Goal: Communication & Community: Connect with others

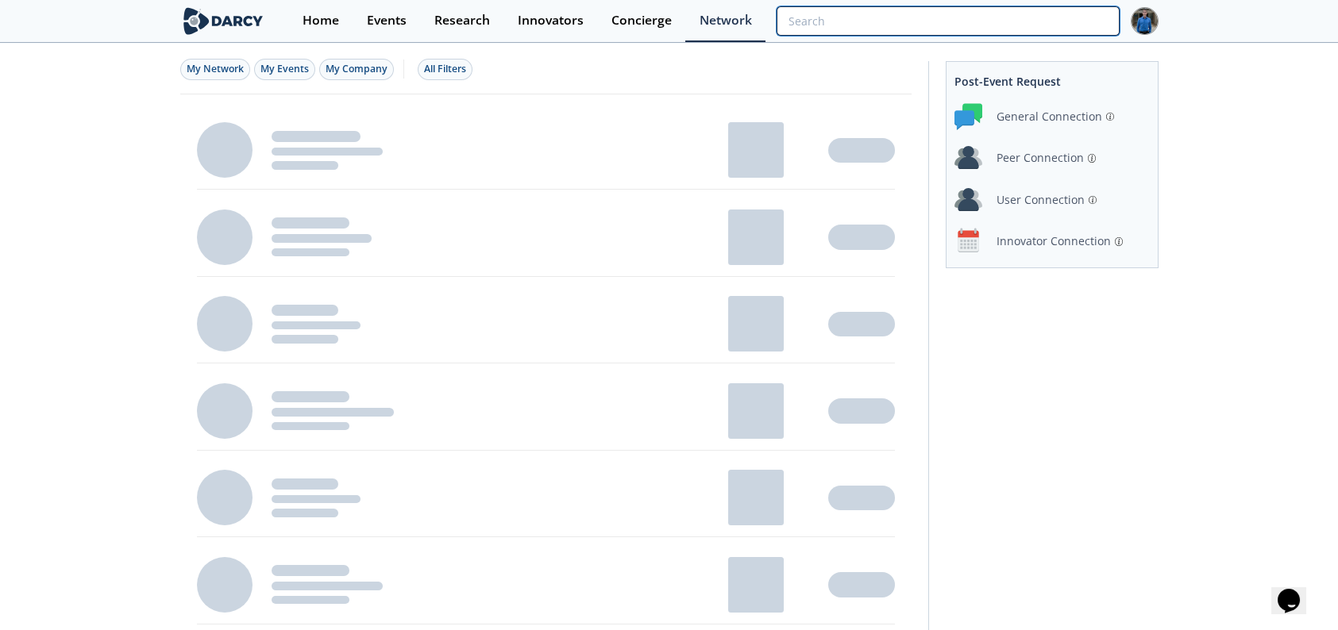
click at [1058, 27] on input "search" at bounding box center [948, 20] width 342 height 29
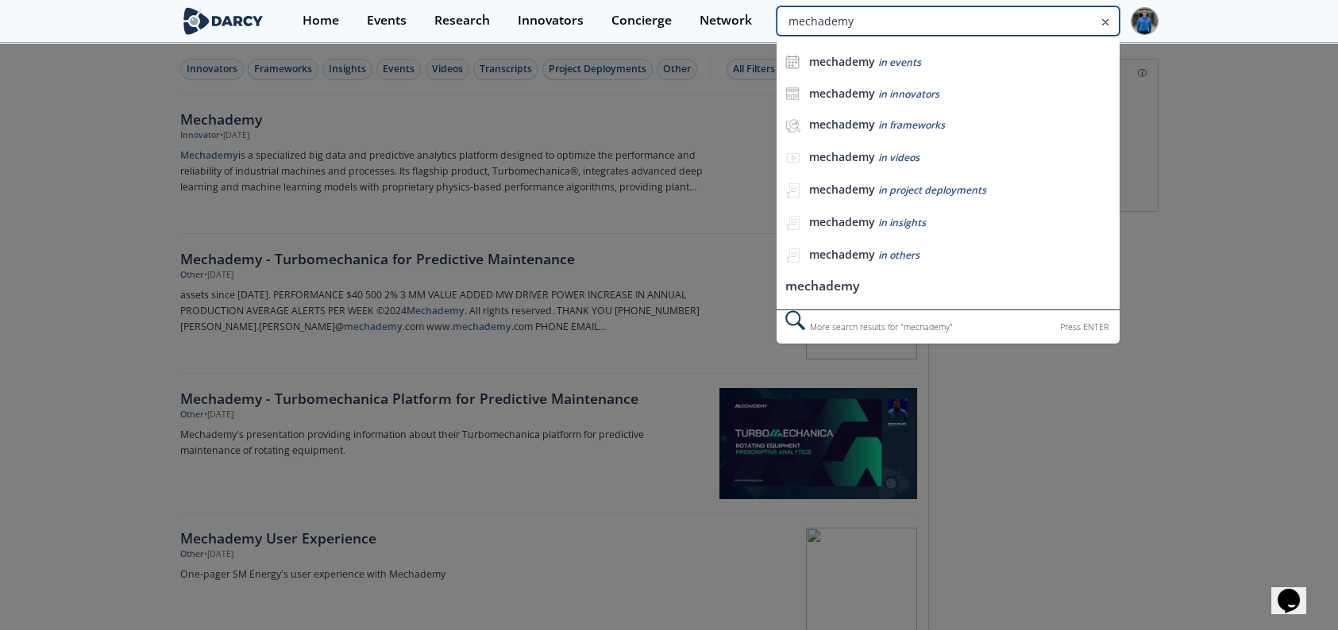
click at [1069, 22] on input "mechademy" at bounding box center [948, 20] width 342 height 29
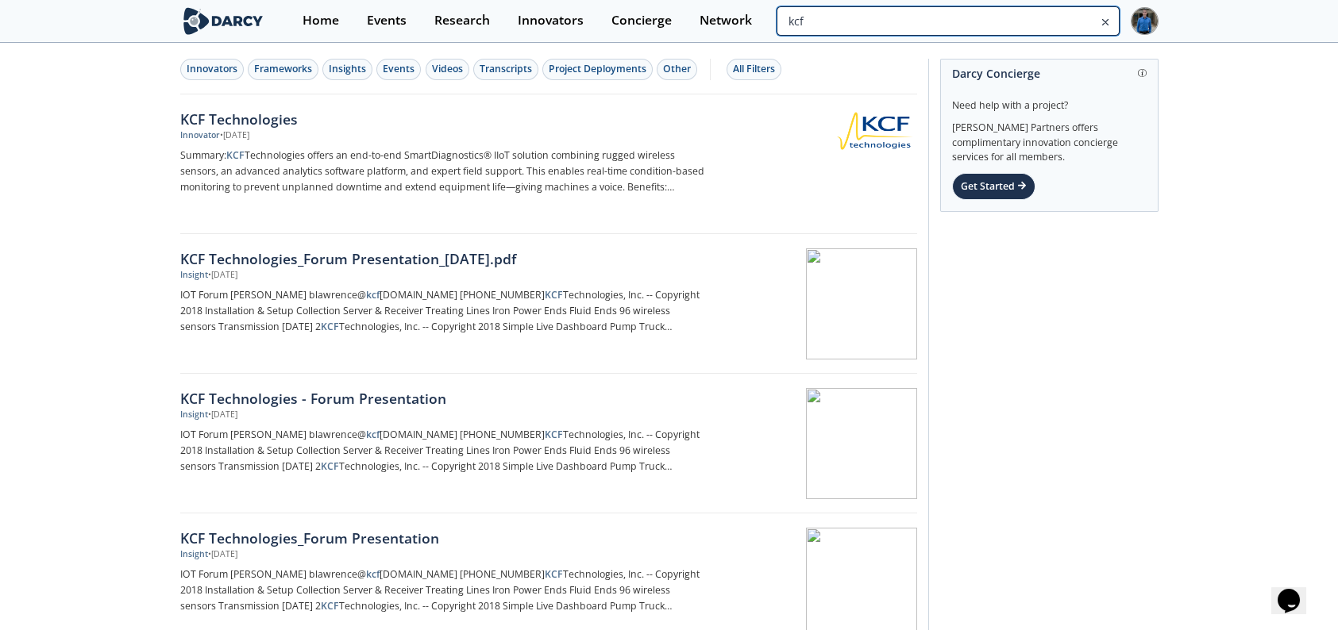
click at [1008, 25] on input "kcf" at bounding box center [948, 20] width 342 height 29
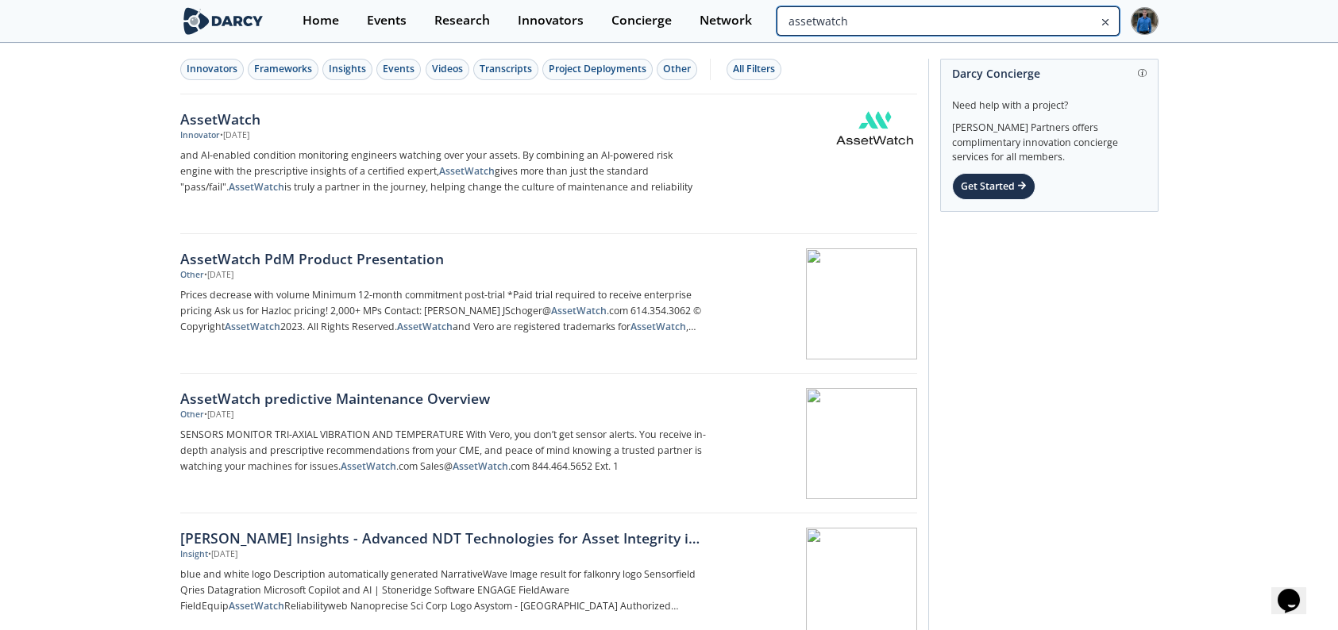
click at [1020, 18] on input "assetwatch" at bounding box center [948, 20] width 342 height 29
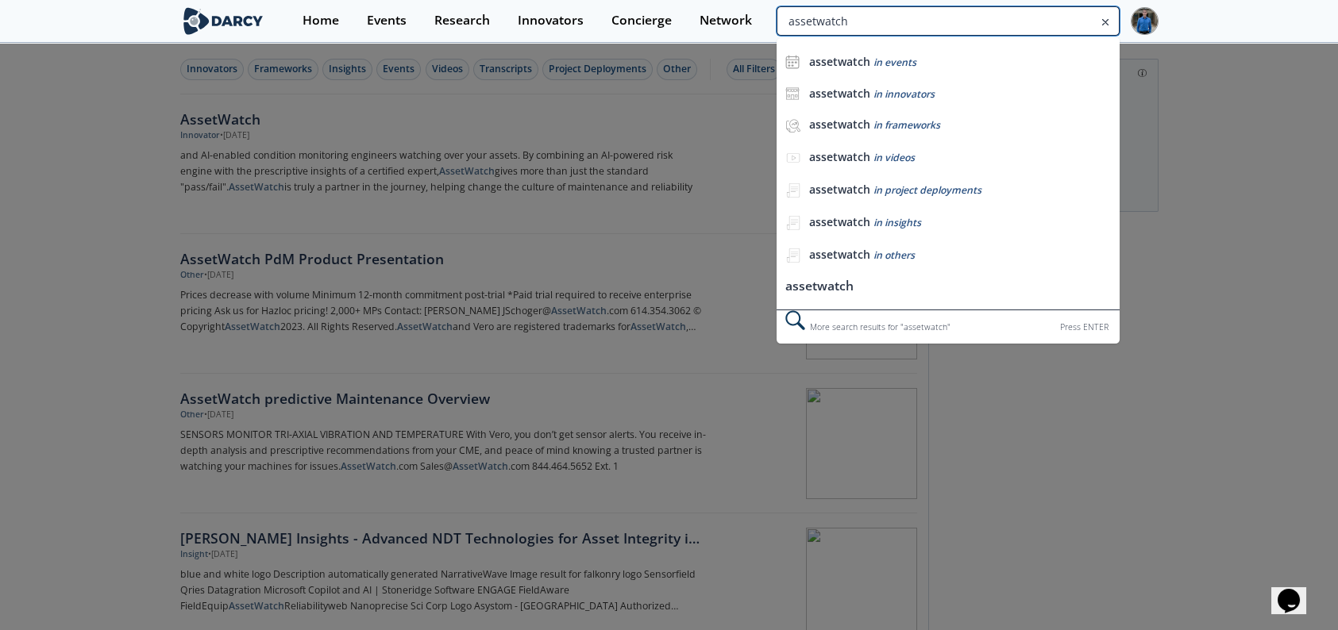
click at [1020, 18] on input "assetwatch" at bounding box center [948, 20] width 342 height 29
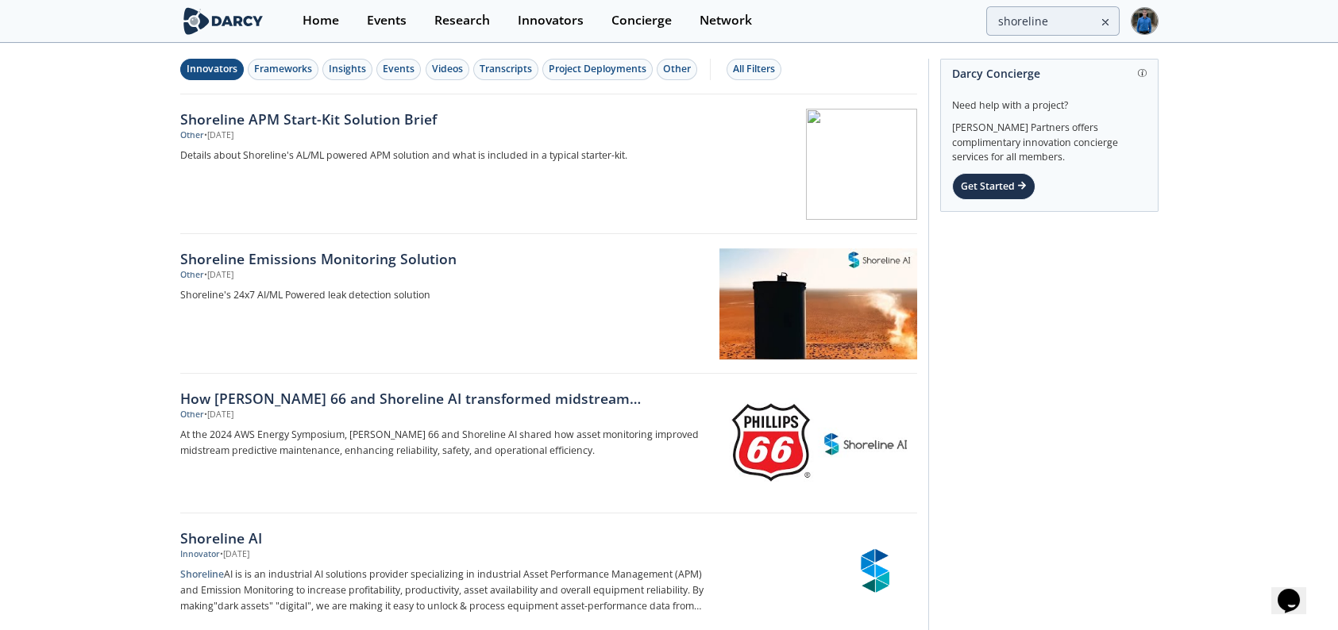
click at [188, 71] on div "Innovators" at bounding box center [212, 69] width 51 height 14
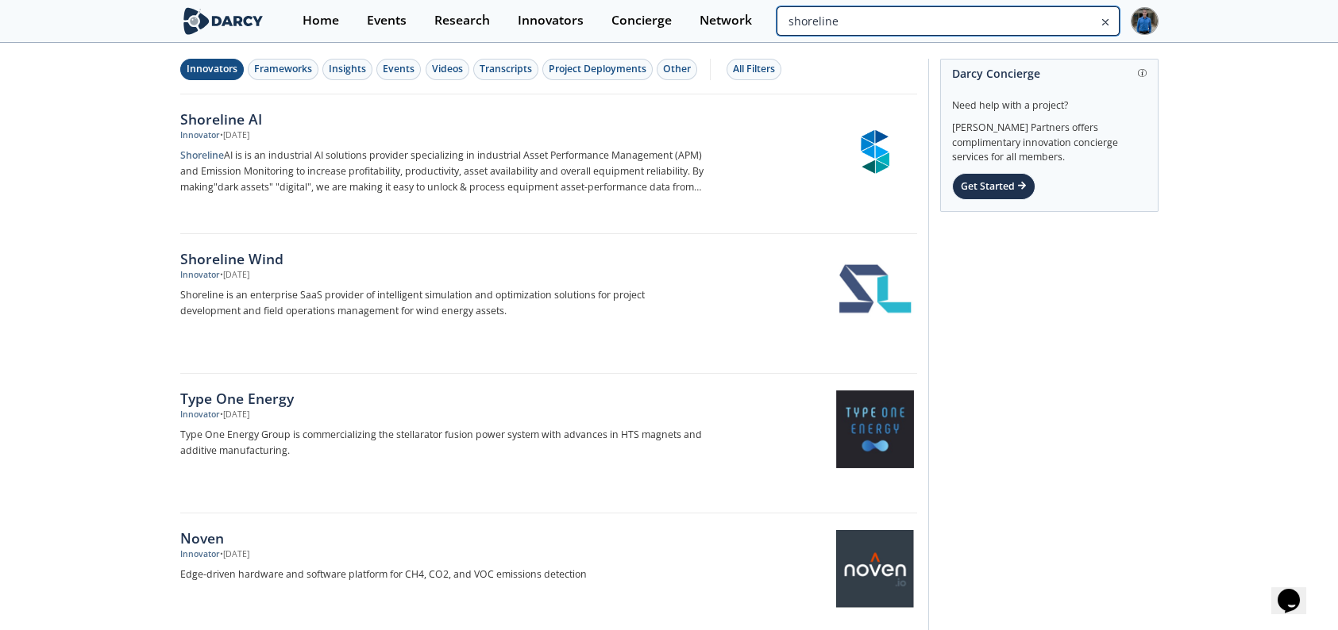
click at [1001, 25] on input "shoreline" at bounding box center [948, 20] width 342 height 29
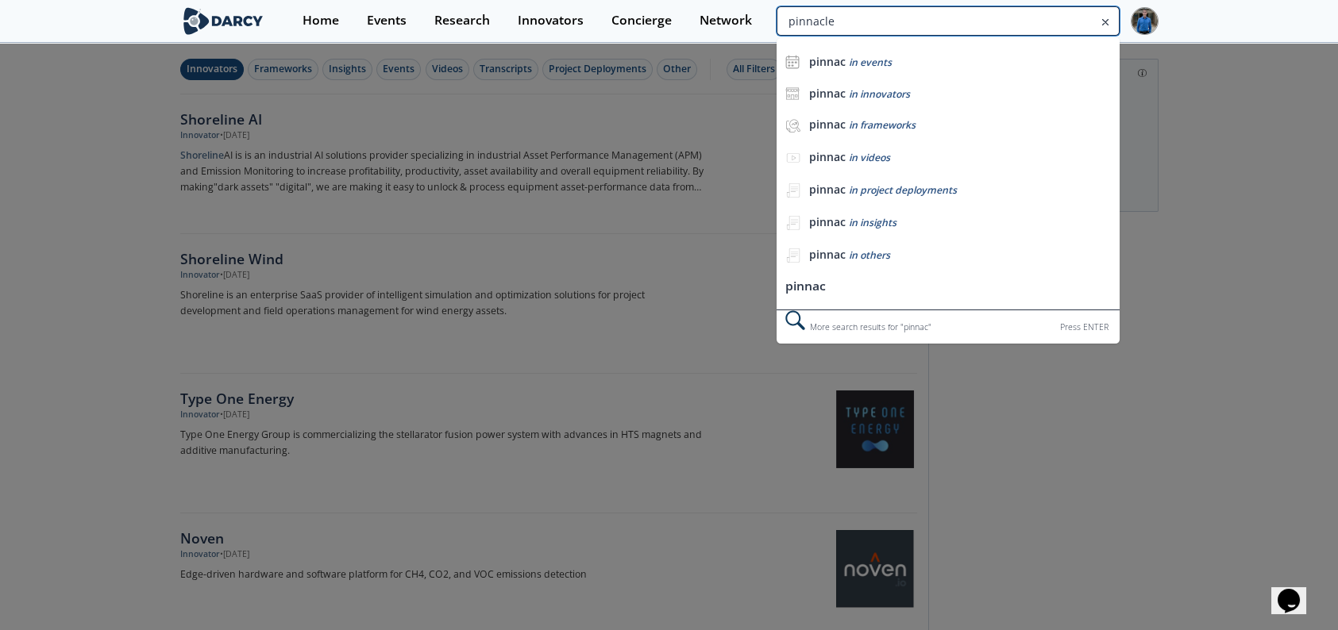
type input "pinnacle"
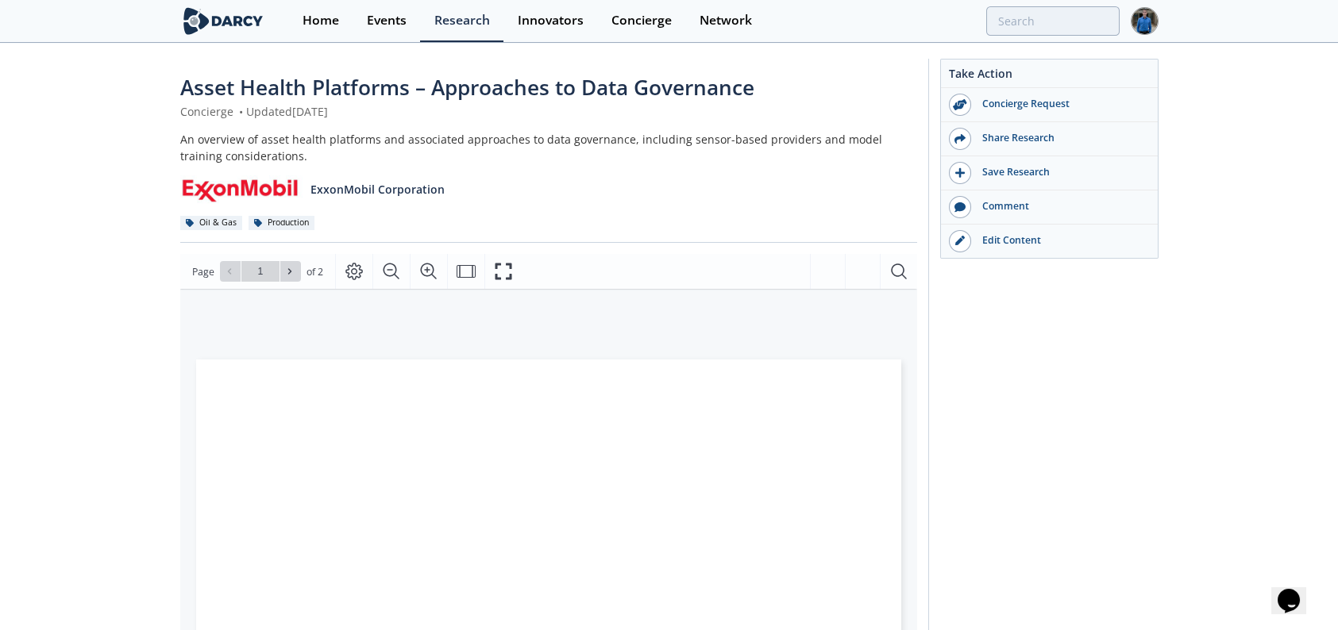
click at [155, 221] on div "Asset Health Platforms – Approaches to Data Governance Concierge • Updated Augu…" at bounding box center [669, 612] width 1338 height 1137
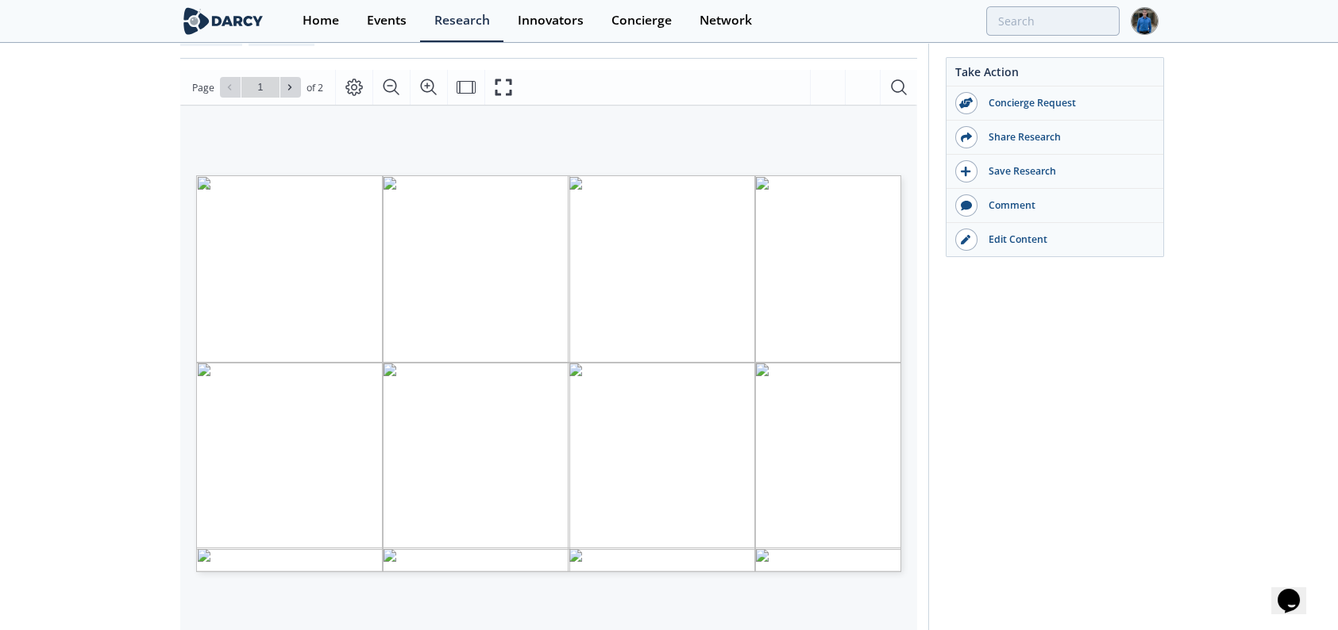
scroll to position [159, 0]
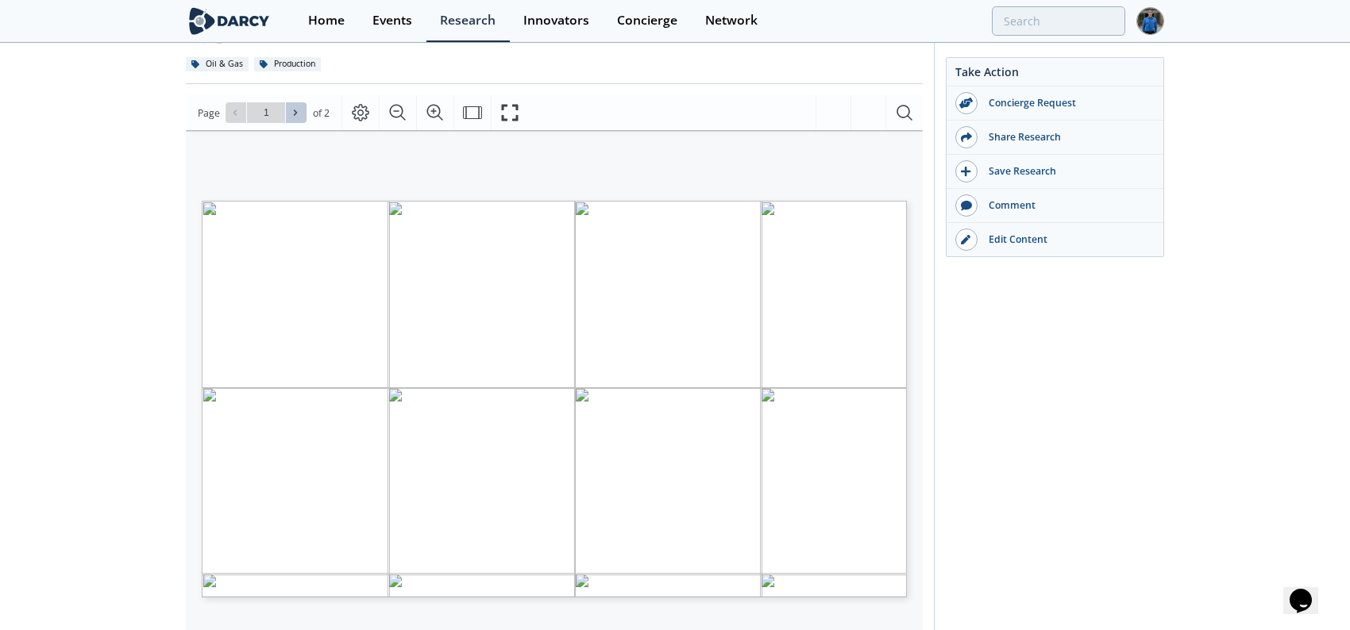
click at [288, 121] on button at bounding box center [296, 112] width 21 height 21
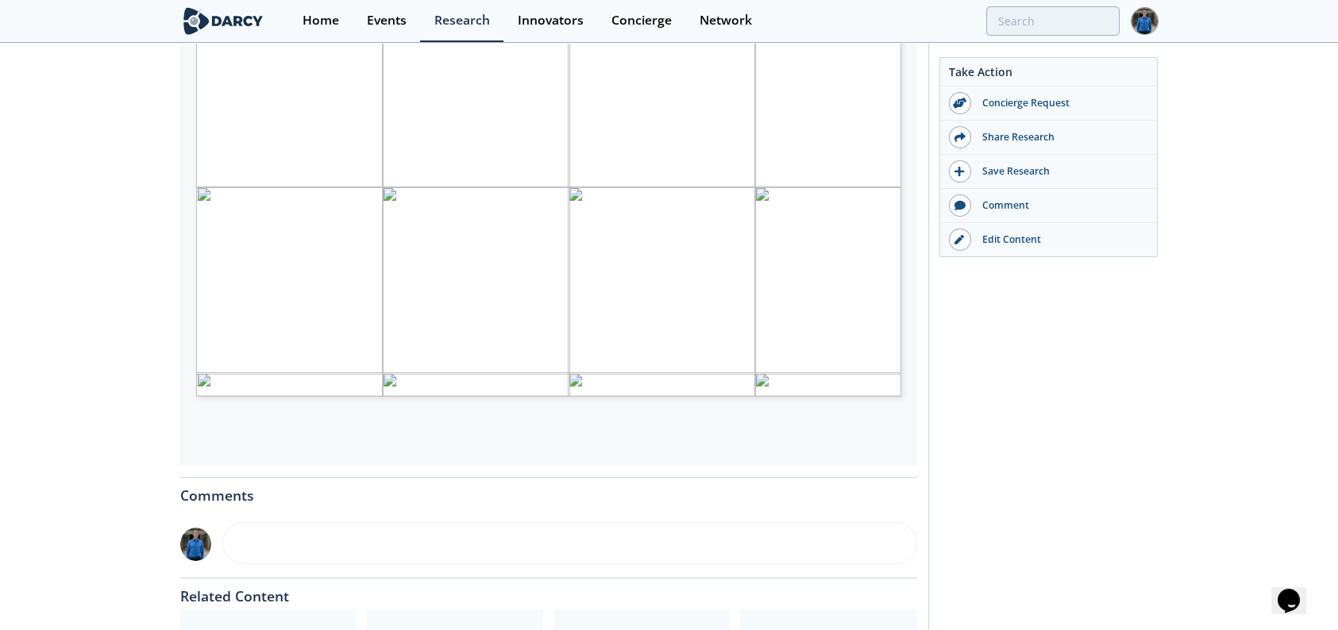
scroll to position [270, 0]
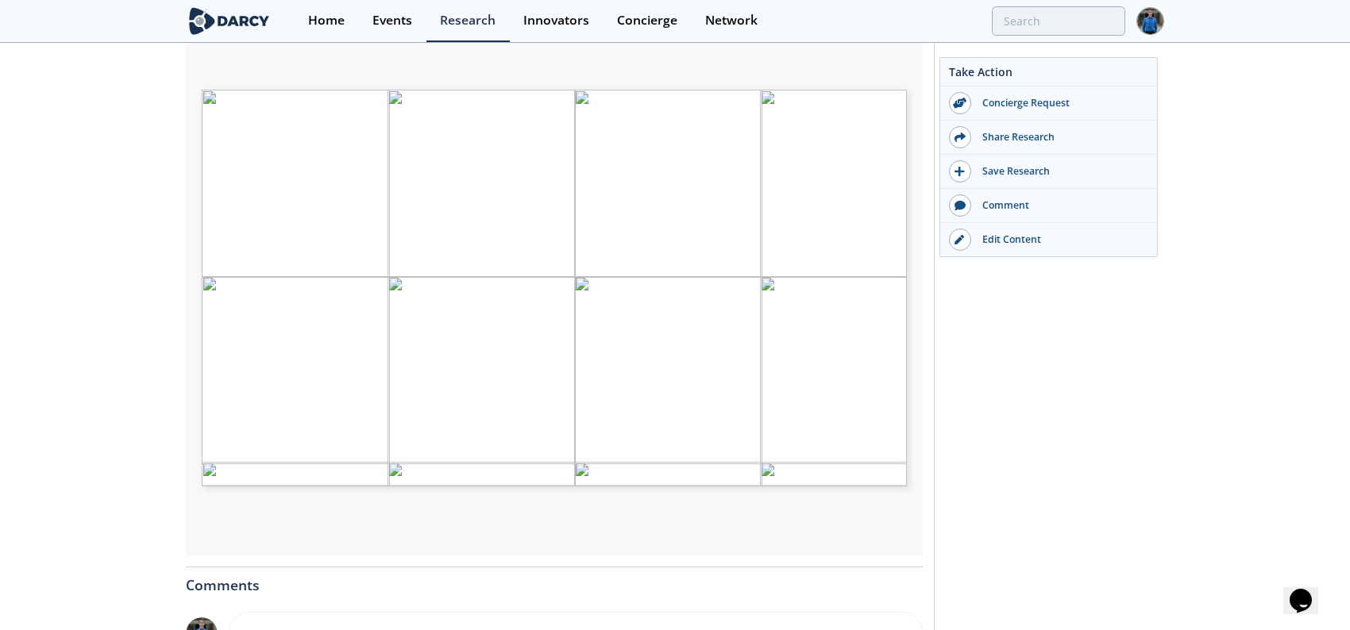
type input "1"
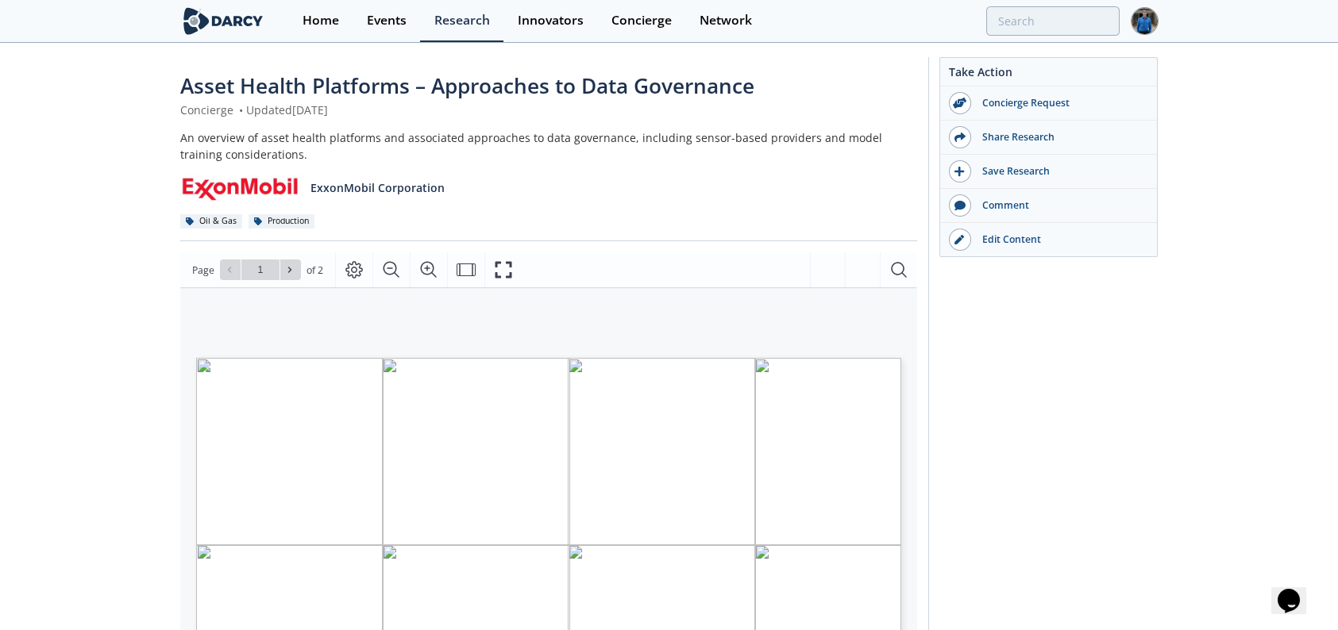
scroll to position [0, 0]
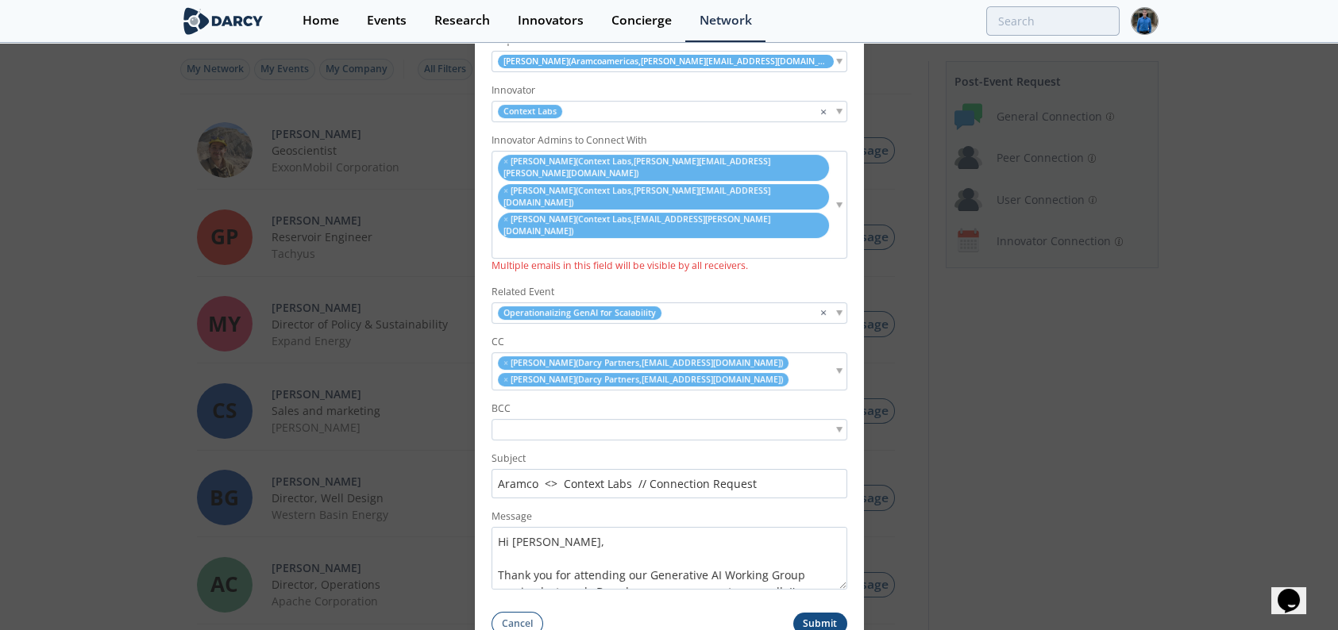
scroll to position [10, 0]
click at [592, 527] on textarea "Hi [PERSON_NAME], Thank you for attending our Generative AI Working Group sessi…" at bounding box center [669, 558] width 356 height 63
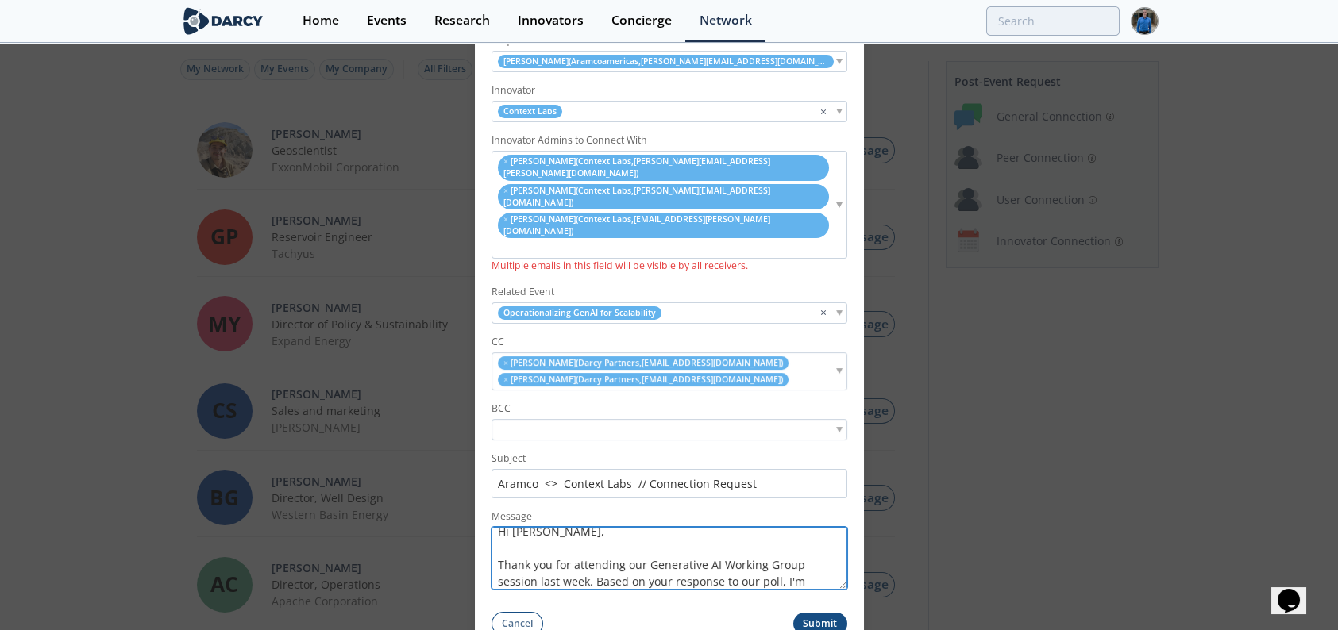
drag, startPoint x: 616, startPoint y: 538, endPoint x: 680, endPoint y: 538, distance: 64.3
click at [616, 538] on textarea "Hi [PERSON_NAME], Thank you for attending our Generative AI Working Group sessi…" at bounding box center [669, 558] width 356 height 63
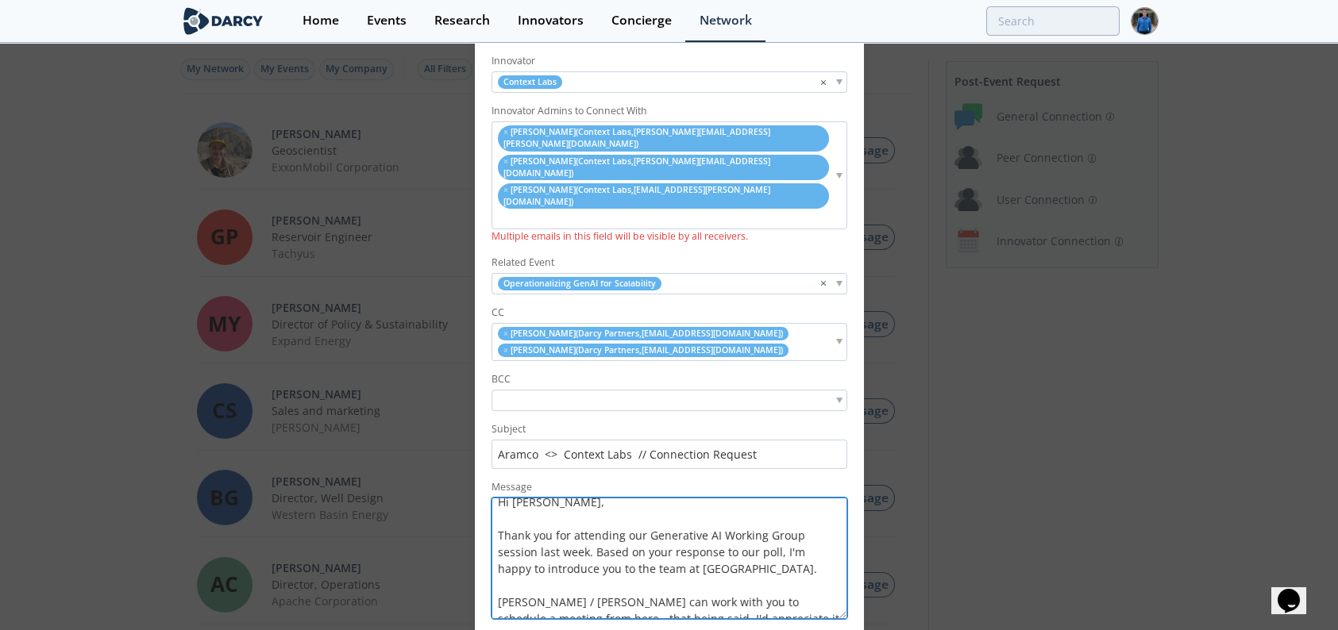
drag, startPoint x: 841, startPoint y: 559, endPoint x: 844, endPoint y: 619, distance: 59.6
click at [844, 619] on form "Requestor Uchenna Odi ( Aramcoamericas , uchenna.odi@aramcoamericas.com ) Innov…" at bounding box center [669, 329] width 389 height 673
click at [652, 526] on textarea "Hi Uchenna, Thank you for attending our Generative AI Working Group session las…" at bounding box center [669, 558] width 356 height 121
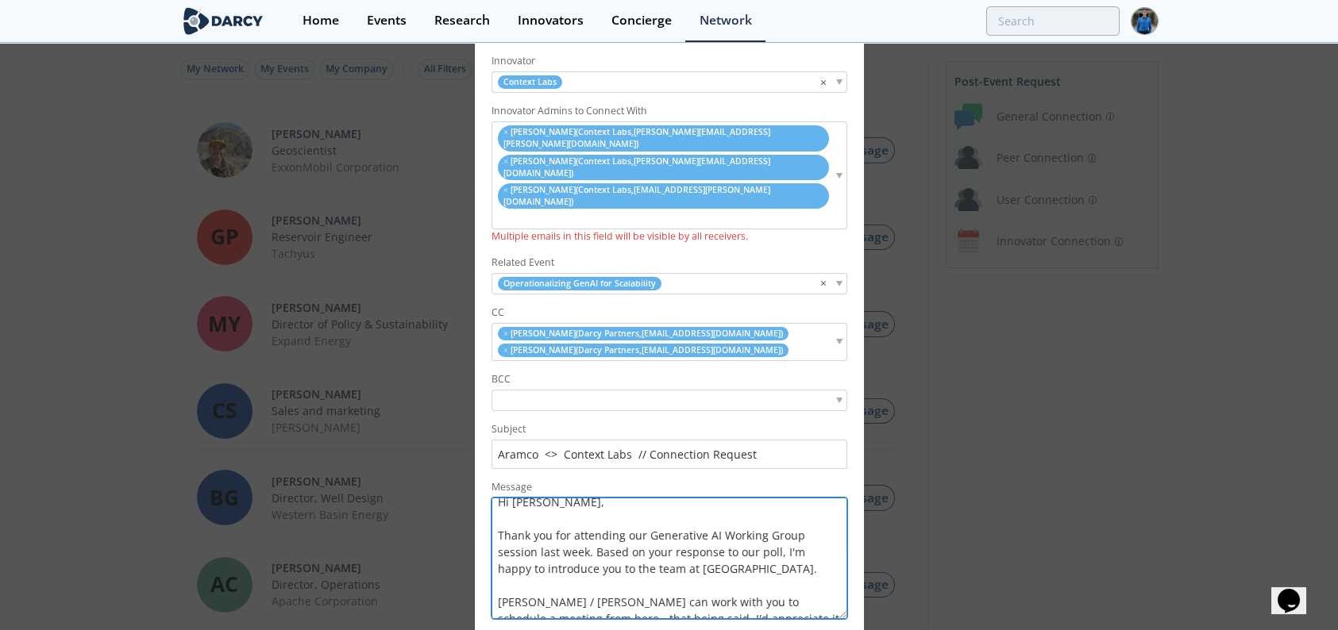
paste textarea "again for attending our Scaling GenAI Roundtable and for expressing your intere…"
drag, startPoint x: 629, startPoint y: 486, endPoint x: 691, endPoint y: 561, distance: 97.6
click at [691, 561] on textarea "Hi Uchenna, Thank you again for attending our Scaling GenAI Roundtable and for …" at bounding box center [669, 558] width 356 height 121
click at [692, 562] on textarea "Hi Uchenna, Thank you again for attending our Scaling GenAI Roundtable and for …" at bounding box center [669, 558] width 356 height 121
click at [775, 517] on textarea "Hi Uchenna, Thank you again for attending our Scaling GenAI Roundtable and for …" at bounding box center [669, 558] width 356 height 121
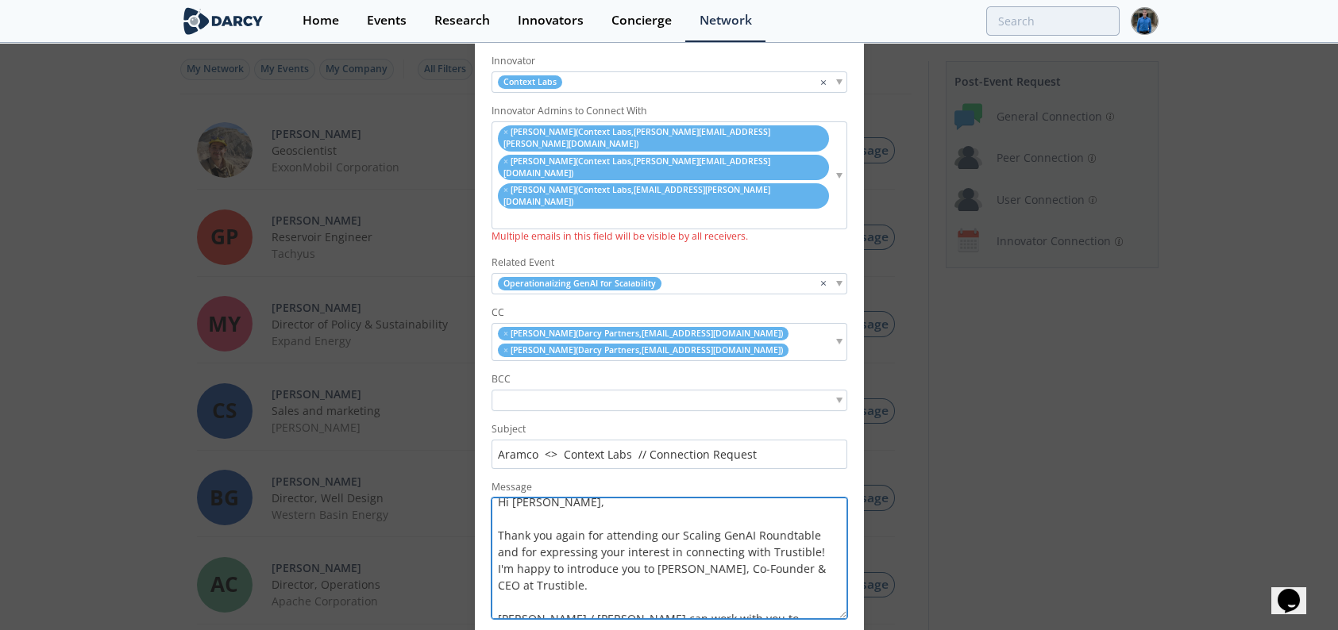
click at [775, 517] on textarea "Hi Uchenna, Thank you again for attending our Scaling GenAI Roundtable and for …" at bounding box center [669, 558] width 356 height 121
click at [669, 567] on textarea "Hi Uchenna, Thank you again for attending our Scaling GenAI Roundtable and for …" at bounding box center [669, 558] width 356 height 121
click at [681, 569] on textarea "Hi Uchenna, Thank you again for attending our Scaling GenAI Roundtable and for …" at bounding box center [669, 558] width 356 height 121
click at [611, 580] on textarea "Hi Uchenna, Thank you again for attending our Scaling GenAI Roundtable and for …" at bounding box center [669, 558] width 356 height 121
click at [607, 498] on textarea "Hi Uchenna, Thank you again for attending our Scaling GenAI Roundtable and for …" at bounding box center [669, 558] width 356 height 121
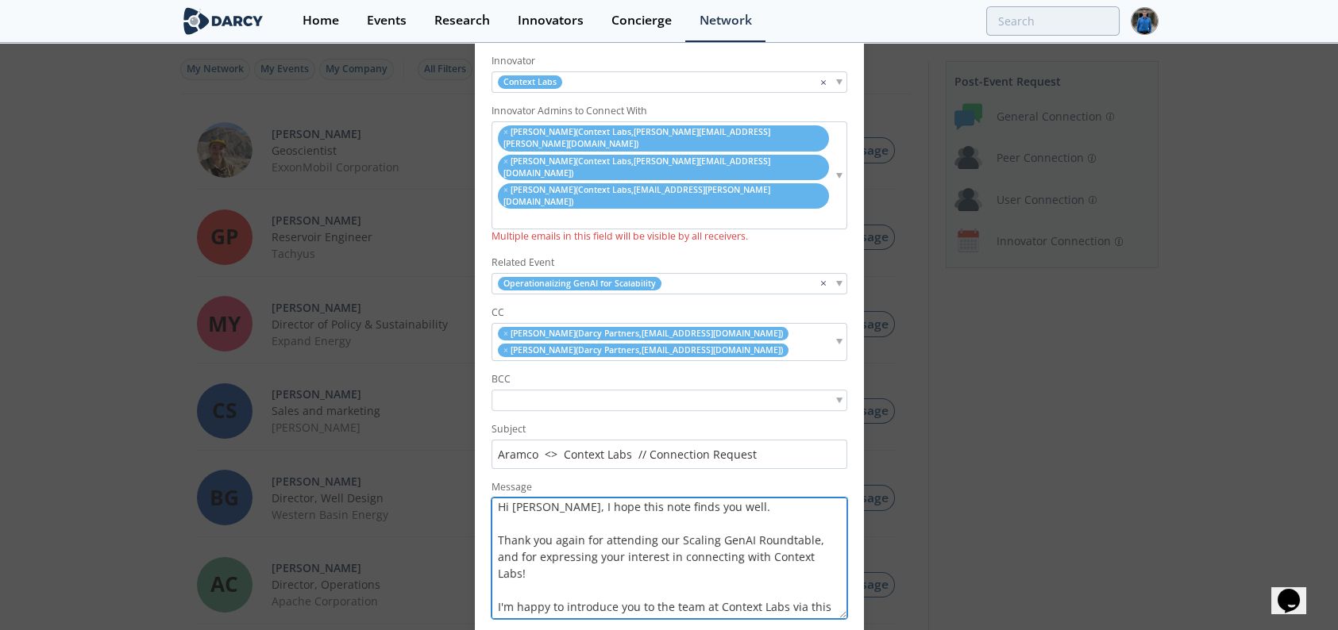
scroll to position [0, 0]
drag, startPoint x: 528, startPoint y: 479, endPoint x: 715, endPoint y: 540, distance: 196.3
click at [716, 539] on textarea "Hi Uchenna, I hope this note finds you well. Thank you again for attending our …" at bounding box center [669, 558] width 356 height 121
click at [715, 540] on textarea "Hi Uchenna, I hope this note finds you well. Thank you again for attending our …" at bounding box center [669, 558] width 356 height 121
click at [681, 548] on textarea "Hi Uchenna, I hope this note finds you well. Thank you again for attending our …" at bounding box center [669, 558] width 356 height 121
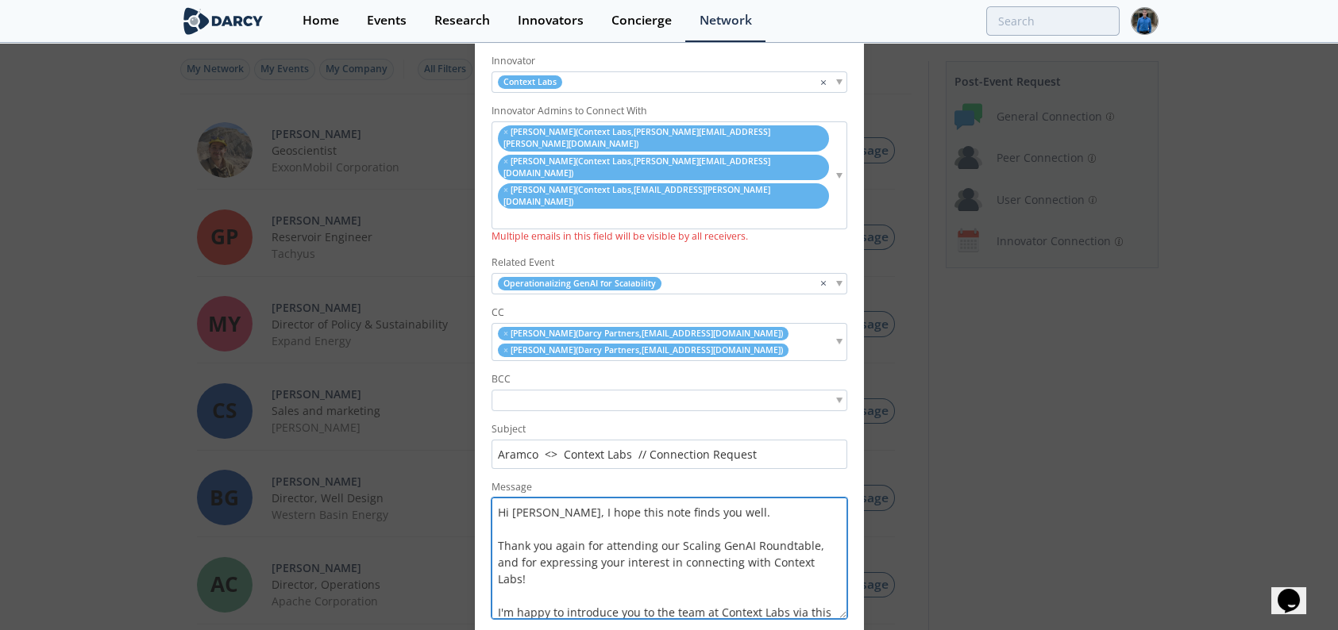
scroll to position [79, 0]
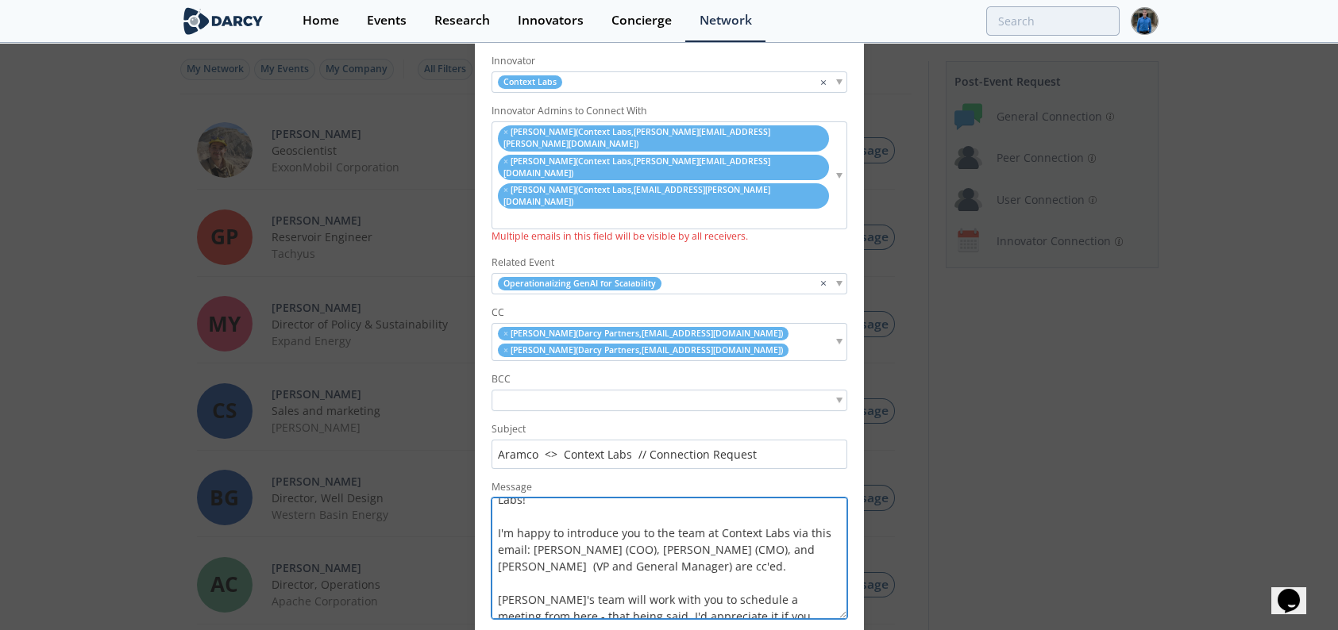
drag, startPoint x: 690, startPoint y: 491, endPoint x: 747, endPoint y: 545, distance: 78.6
click at [747, 545] on textarea "Hi Uchenna, I hope this note finds you well. Thank you again for attending our …" at bounding box center [669, 558] width 356 height 121
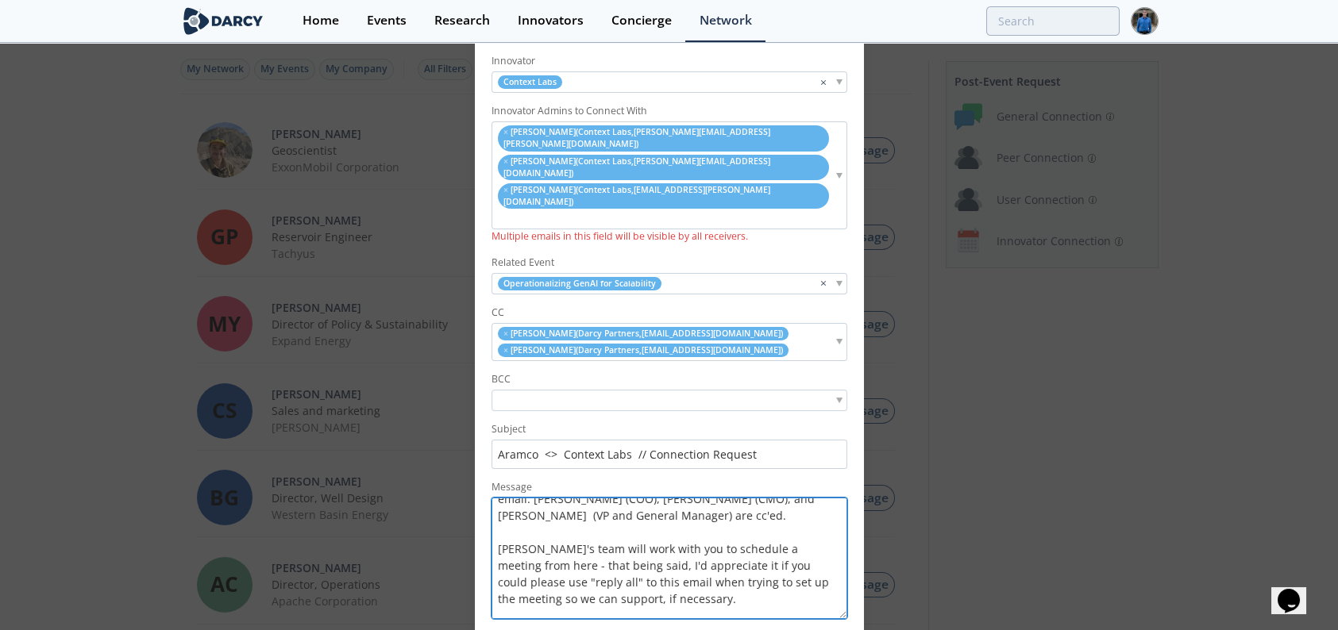
scroll to position [159, 0]
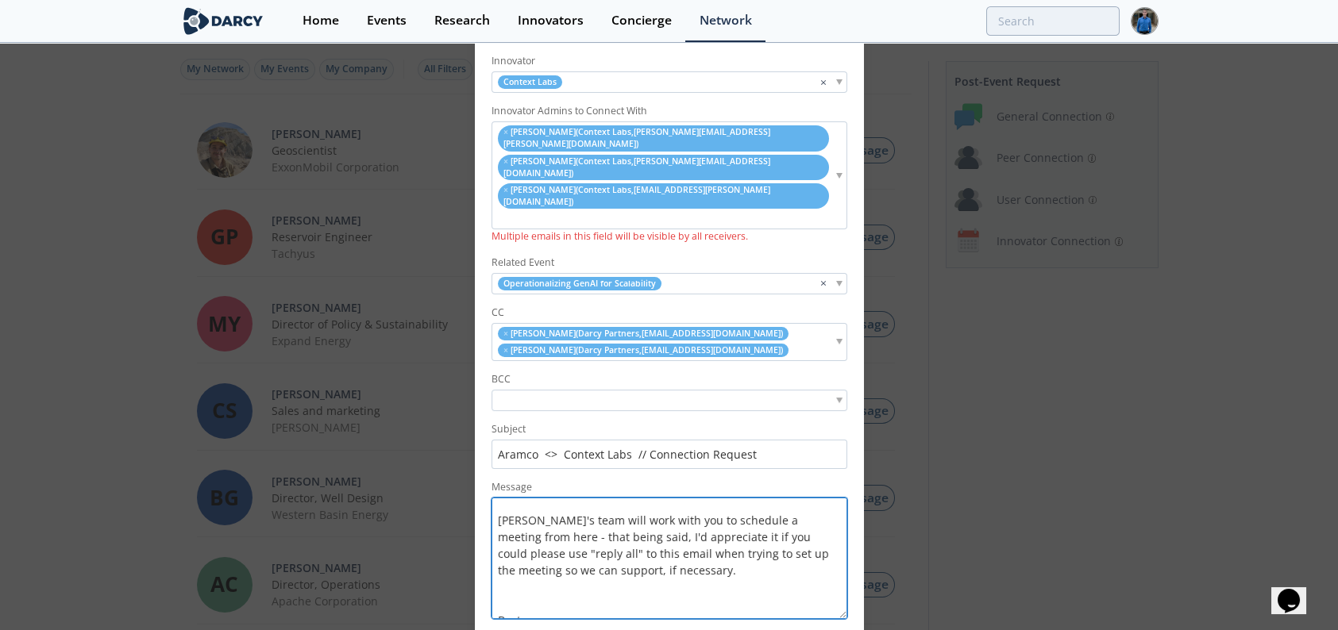
drag, startPoint x: 554, startPoint y: 495, endPoint x: 690, endPoint y: 541, distance: 143.1
click at [689, 540] on textarea "Hi Uchenna, I hope this note finds you well. Thank you again for attending our …" at bounding box center [669, 558] width 356 height 121
click at [690, 541] on textarea "Hi Uchenna, I hope this note finds you well. Thank you again for attending our …" at bounding box center [669, 558] width 356 height 121
drag, startPoint x: 574, startPoint y: 486, endPoint x: 684, endPoint y: 534, distance: 120.5
click at [684, 534] on textarea "Hi Uchenna, I hope this note finds you well. Thank you again for attending our …" at bounding box center [669, 558] width 356 height 121
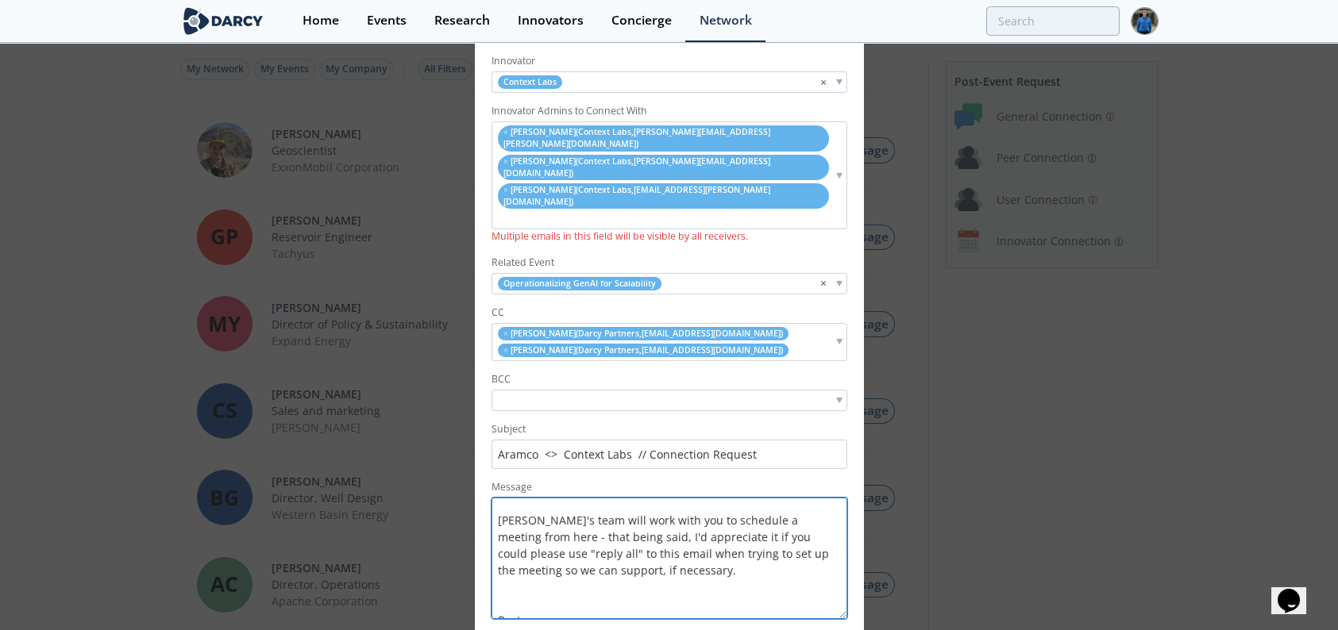
click at [685, 544] on textarea "Hi Uchenna, I hope this note finds you well. Thank you again for attending our …" at bounding box center [669, 558] width 356 height 121
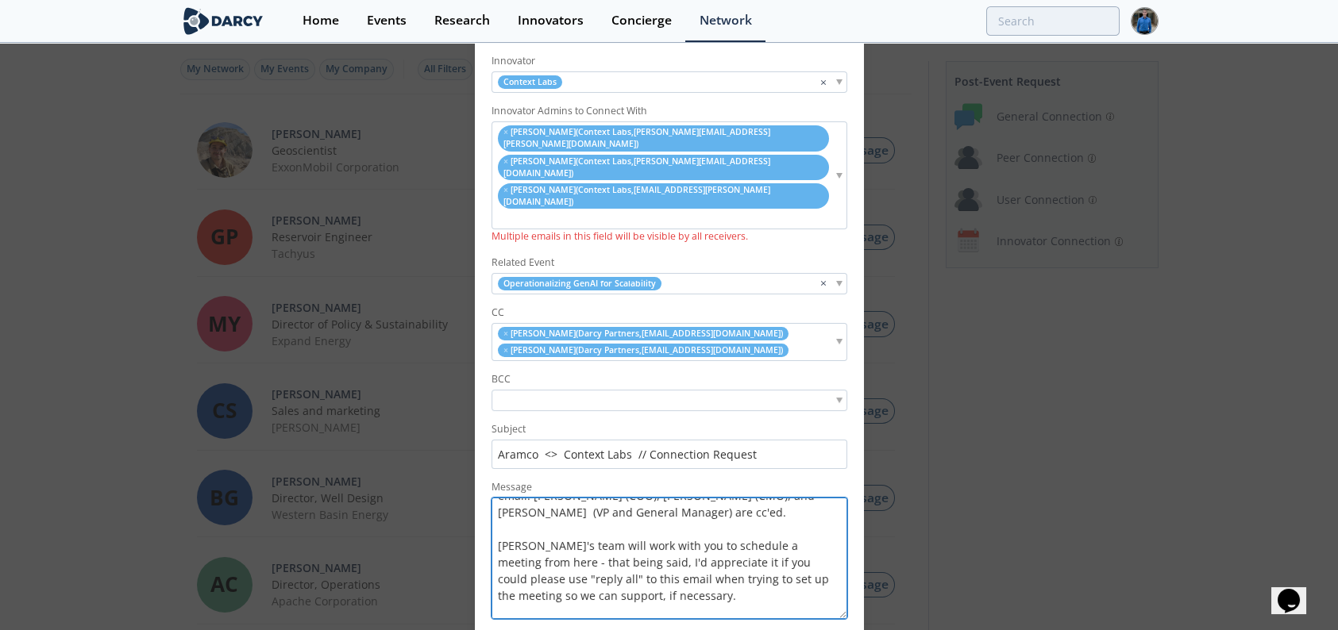
scroll to position [0, 0]
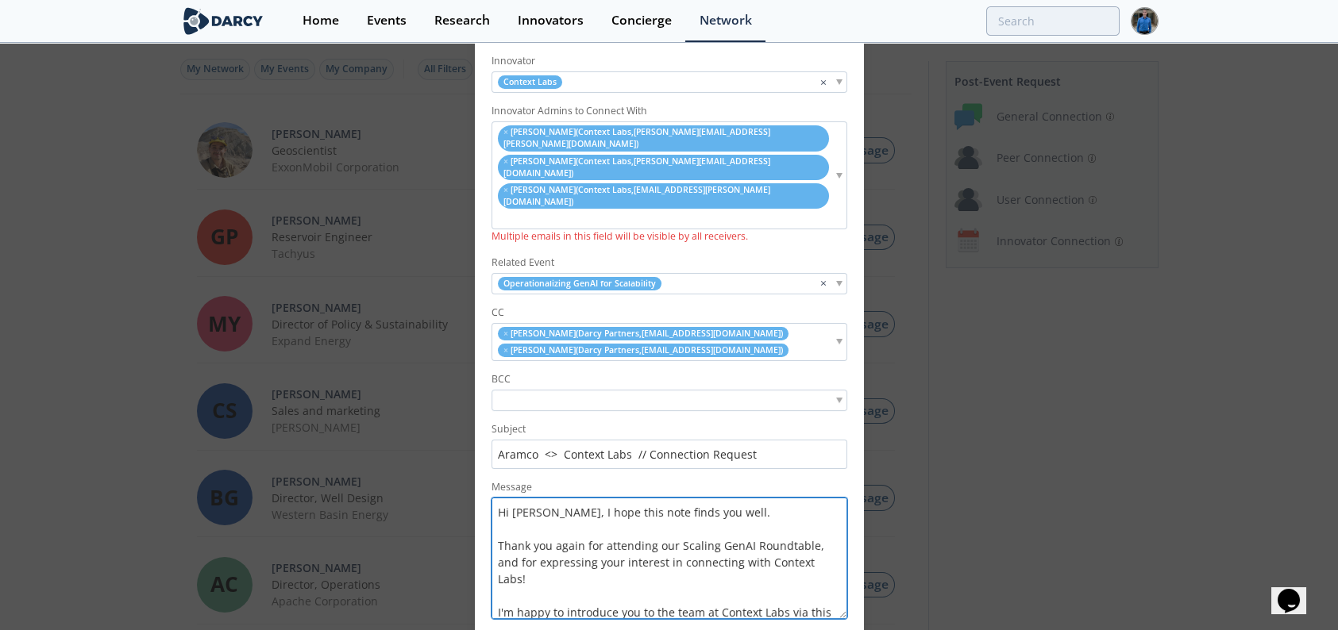
type textarea "Hi Uchenna, I hope this note finds you well. Thank you again for attending our …"
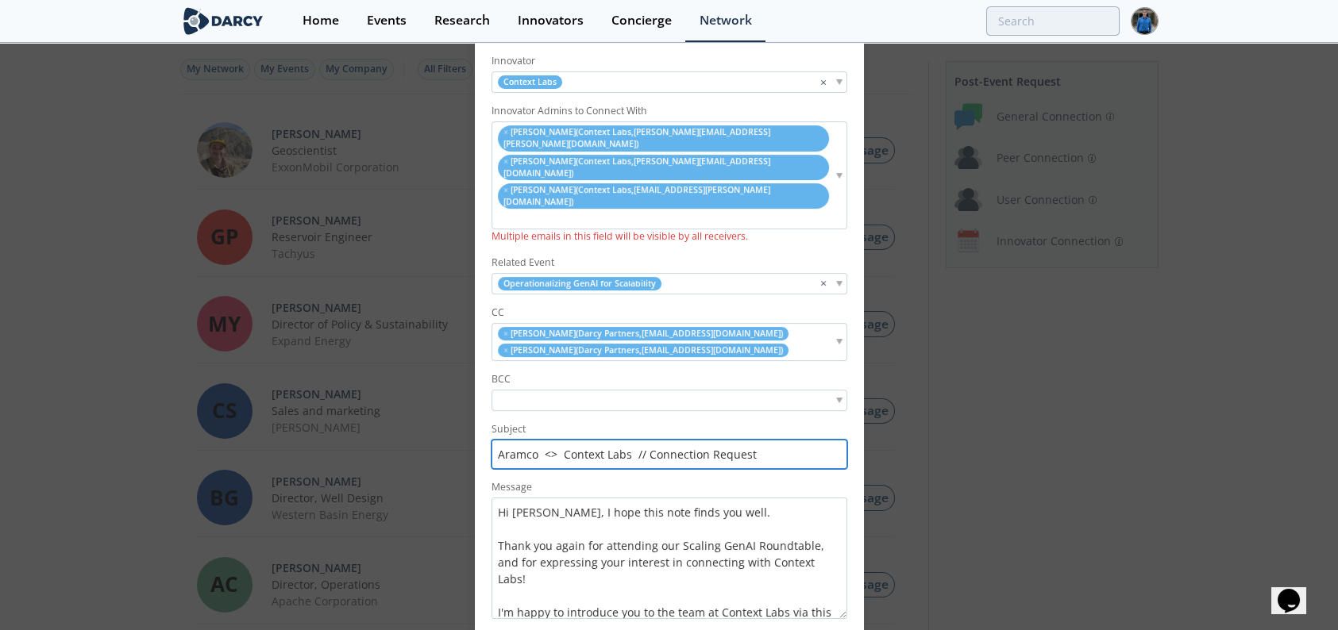
click at [630, 440] on input "Aramco <> Context Labs // Connection Request" at bounding box center [669, 454] width 356 height 29
click at [678, 440] on input "Aramco <> Context Labs // Connection Request" at bounding box center [669, 454] width 356 height 29
click at [537, 440] on input "Aramco <> Context Labs // Connection Request" at bounding box center [669, 454] width 356 height 29
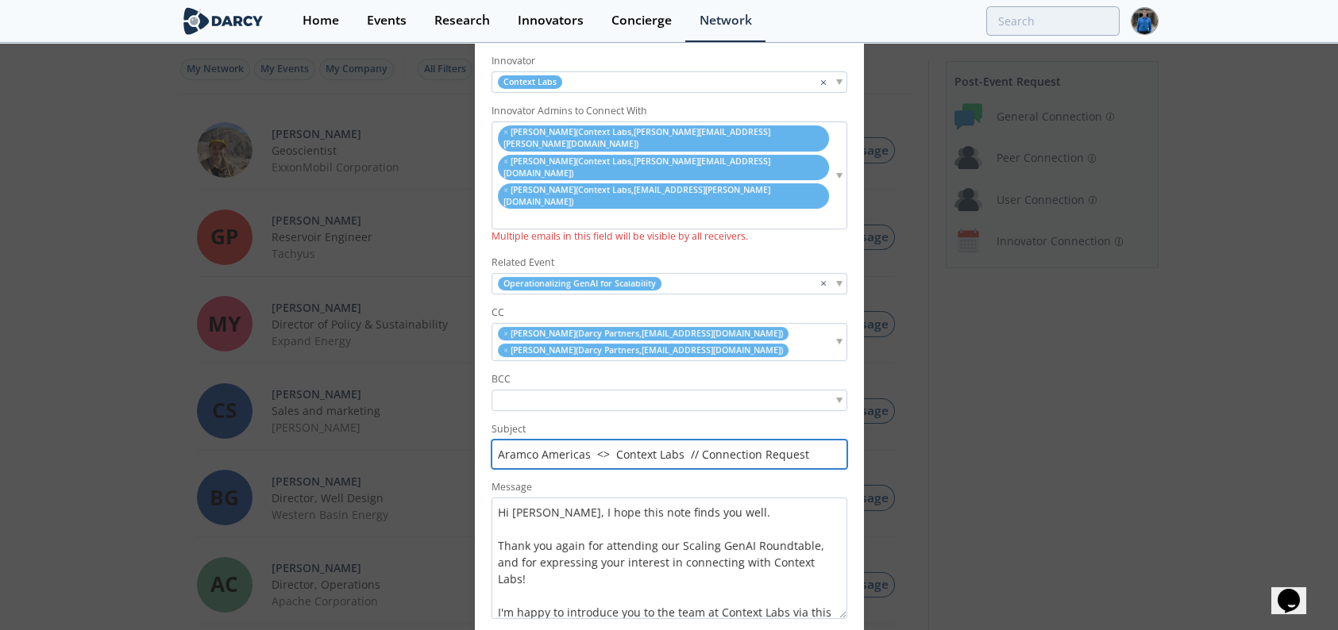
type input "Aramco Americas <> Context Labs // Connection Request"
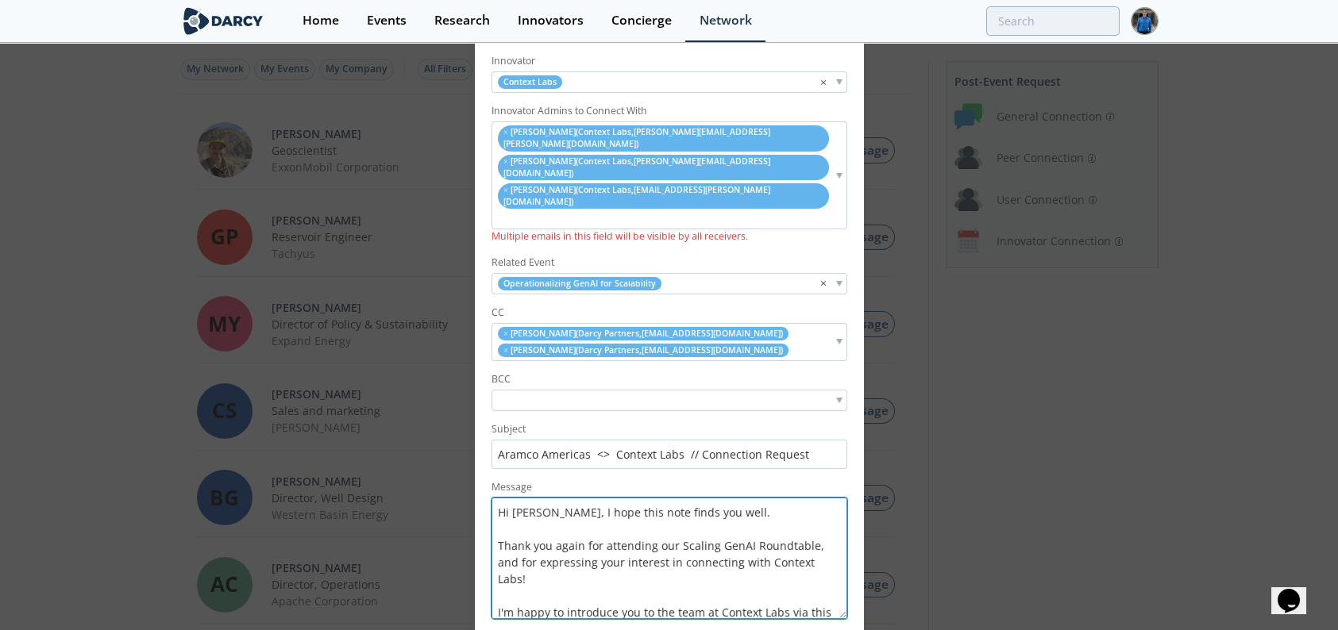
click at [681, 502] on textarea "Hi Uchenna, I hope this note finds you well. Thank you again for attending our …" at bounding box center [669, 558] width 356 height 121
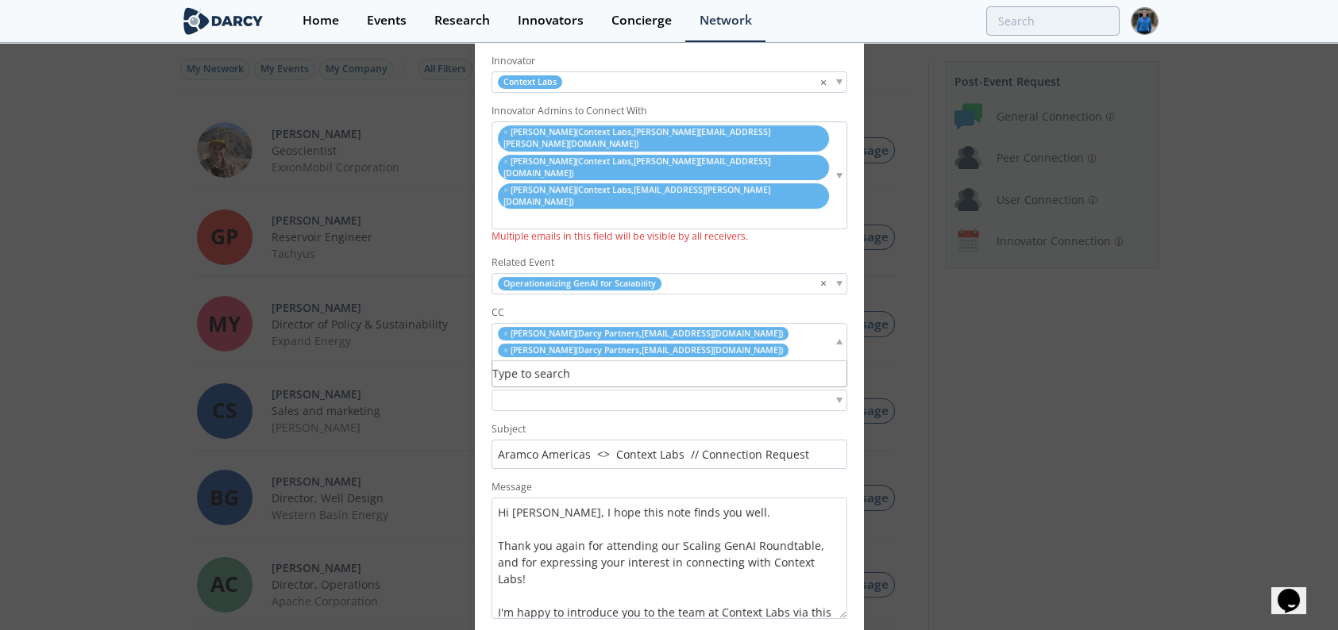
click at [801, 326] on ul "× Sami Sultan ( Darcy Partners , sultan@darcypartners.com ) × Camila Behar ( Da…" at bounding box center [662, 342] width 341 height 33
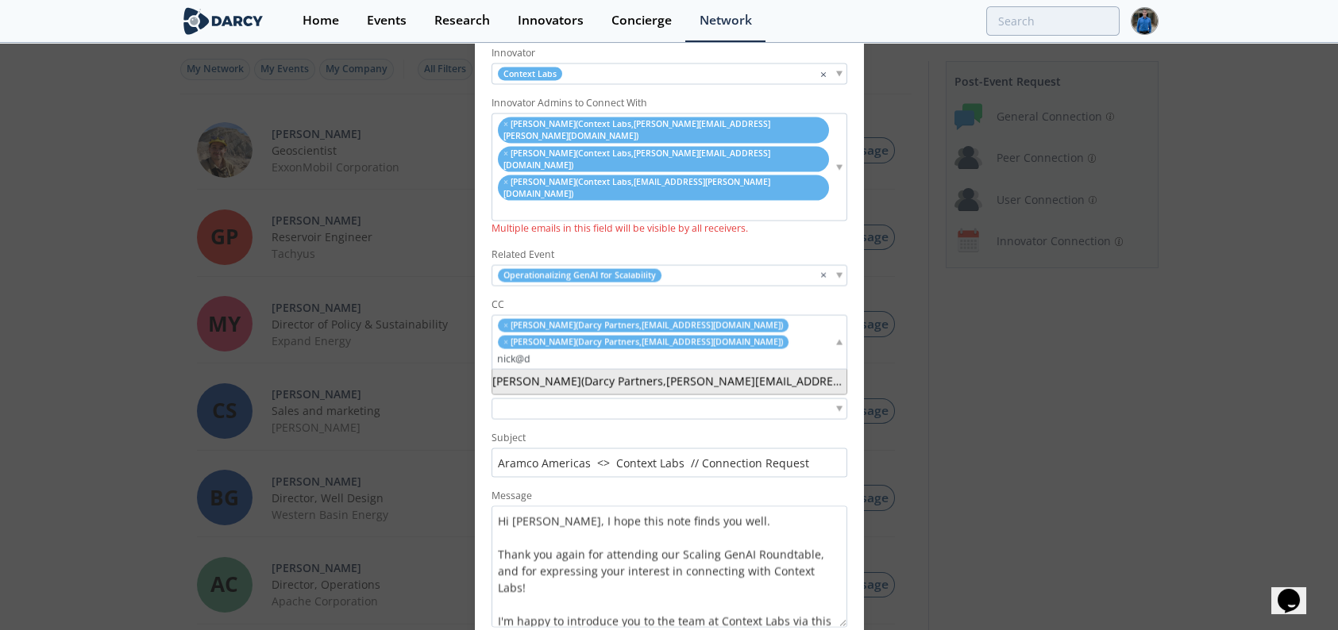
type input "nick@d"
click at [699, 381] on label "BCC" at bounding box center [669, 388] width 356 height 14
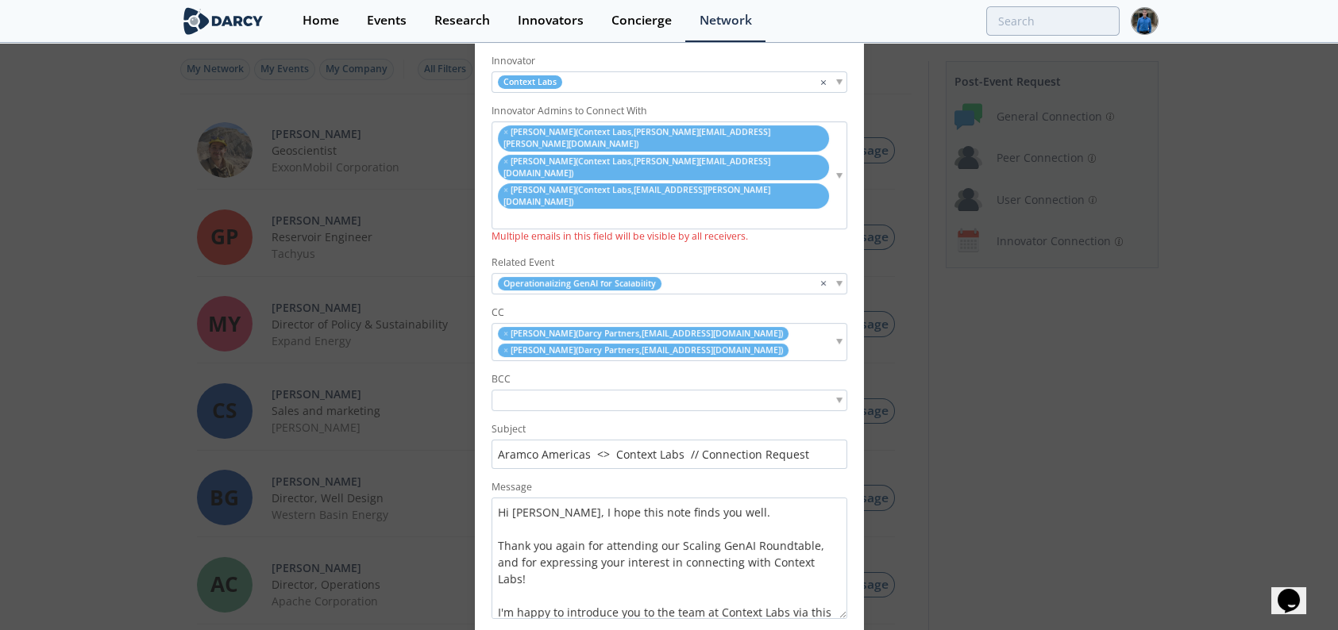
click at [804, 326] on ul "× Sami Sultan ( Darcy Partners , sultan@darcypartners.com ) × Camila Behar ( Da…" at bounding box center [662, 342] width 341 height 33
